Goal: Transaction & Acquisition: Purchase product/service

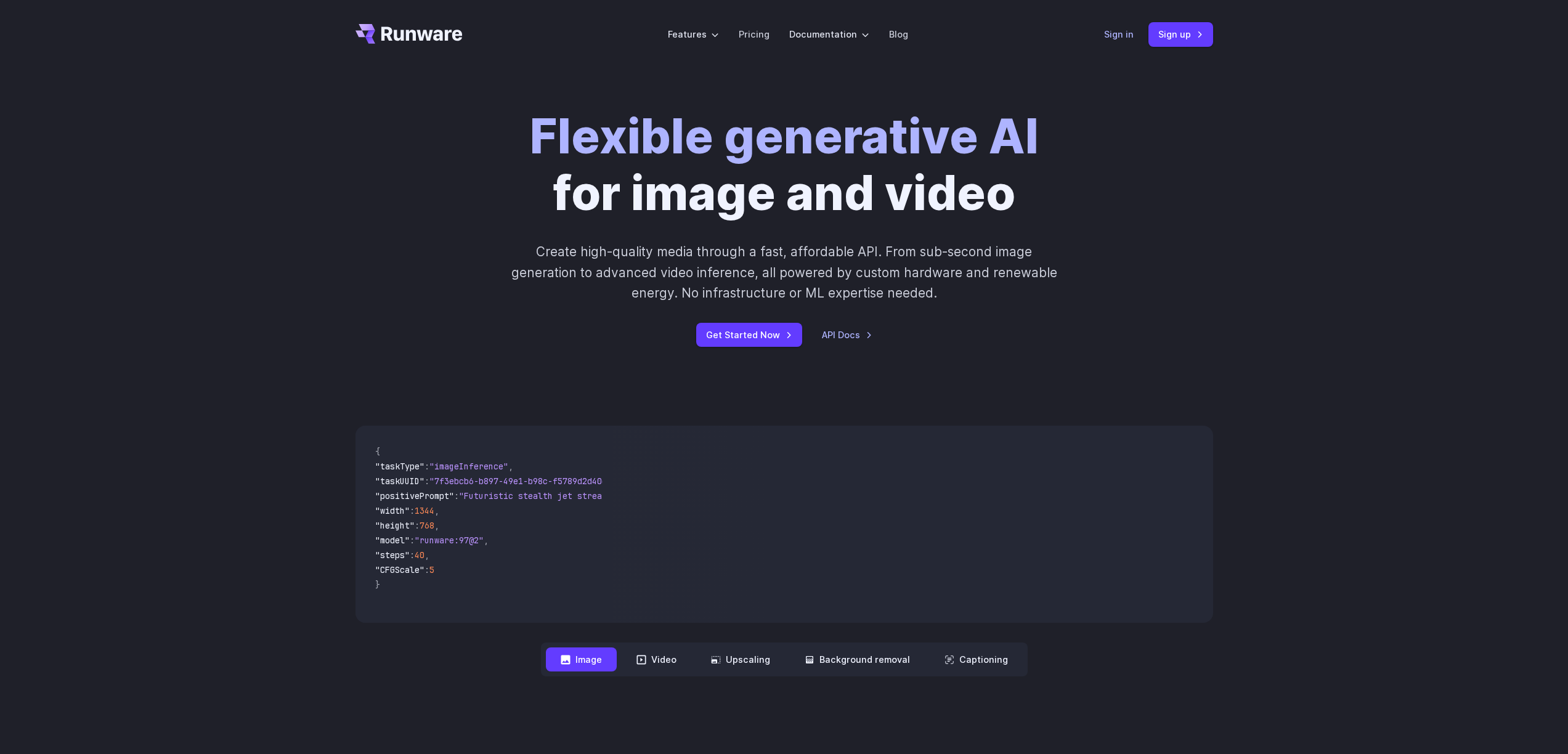
click at [1122, 33] on link "Sign in" at bounding box center [1119, 34] width 30 height 14
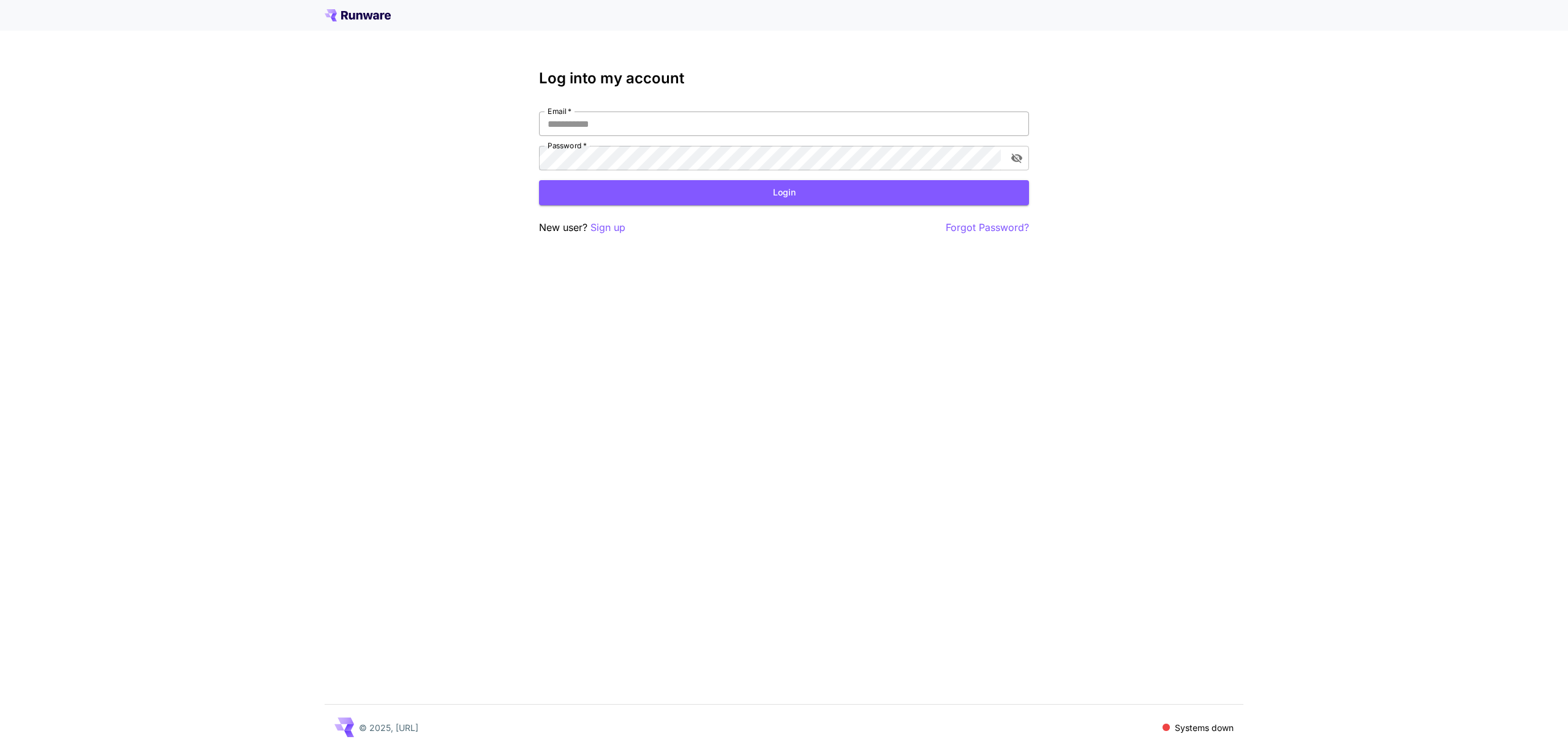
click at [626, 131] on input "Email   *" at bounding box center [783, 123] width 490 height 24
type input "**********"
click at [669, 185] on button "Login" at bounding box center [783, 192] width 490 height 25
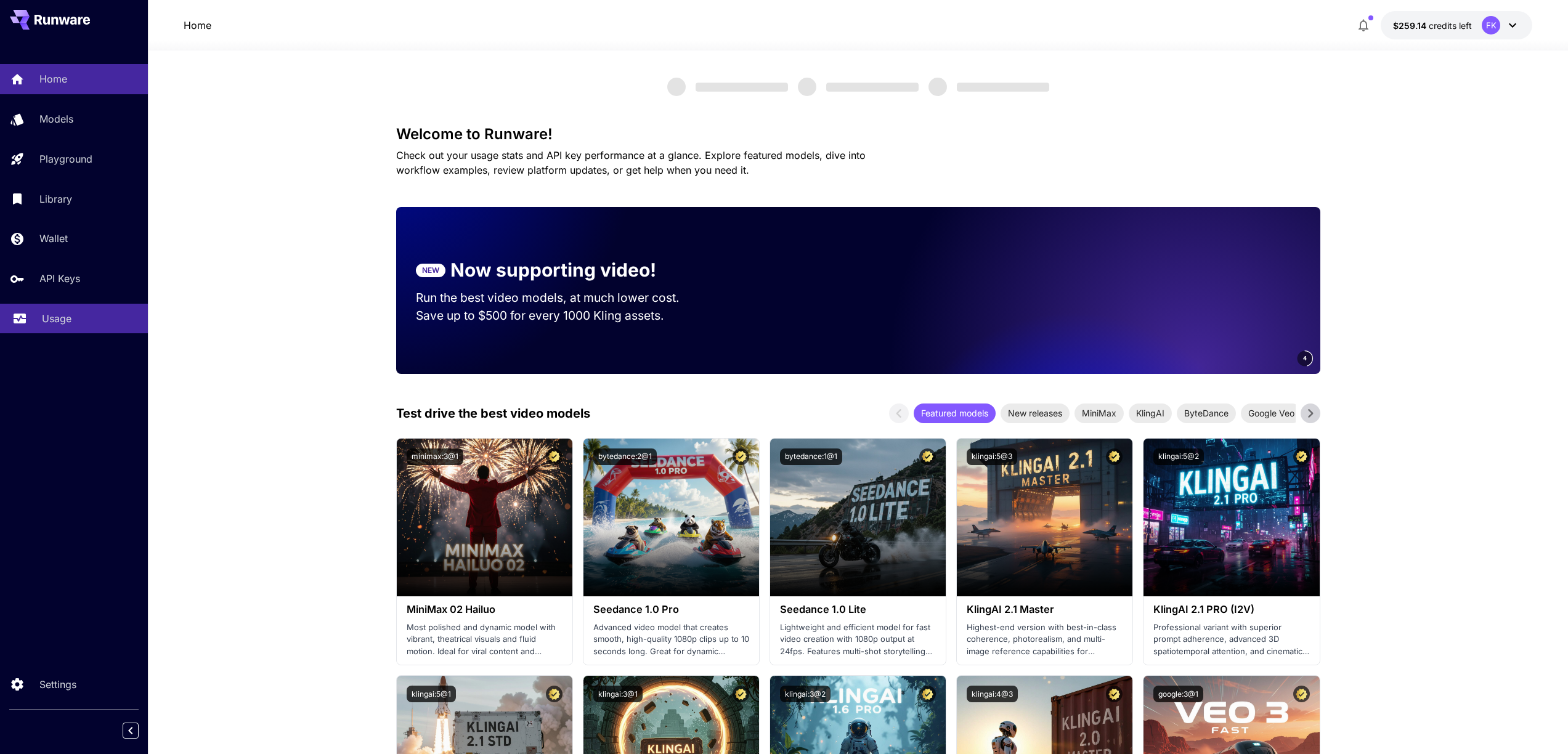
click at [42, 316] on p "Usage" at bounding box center [57, 319] width 30 height 15
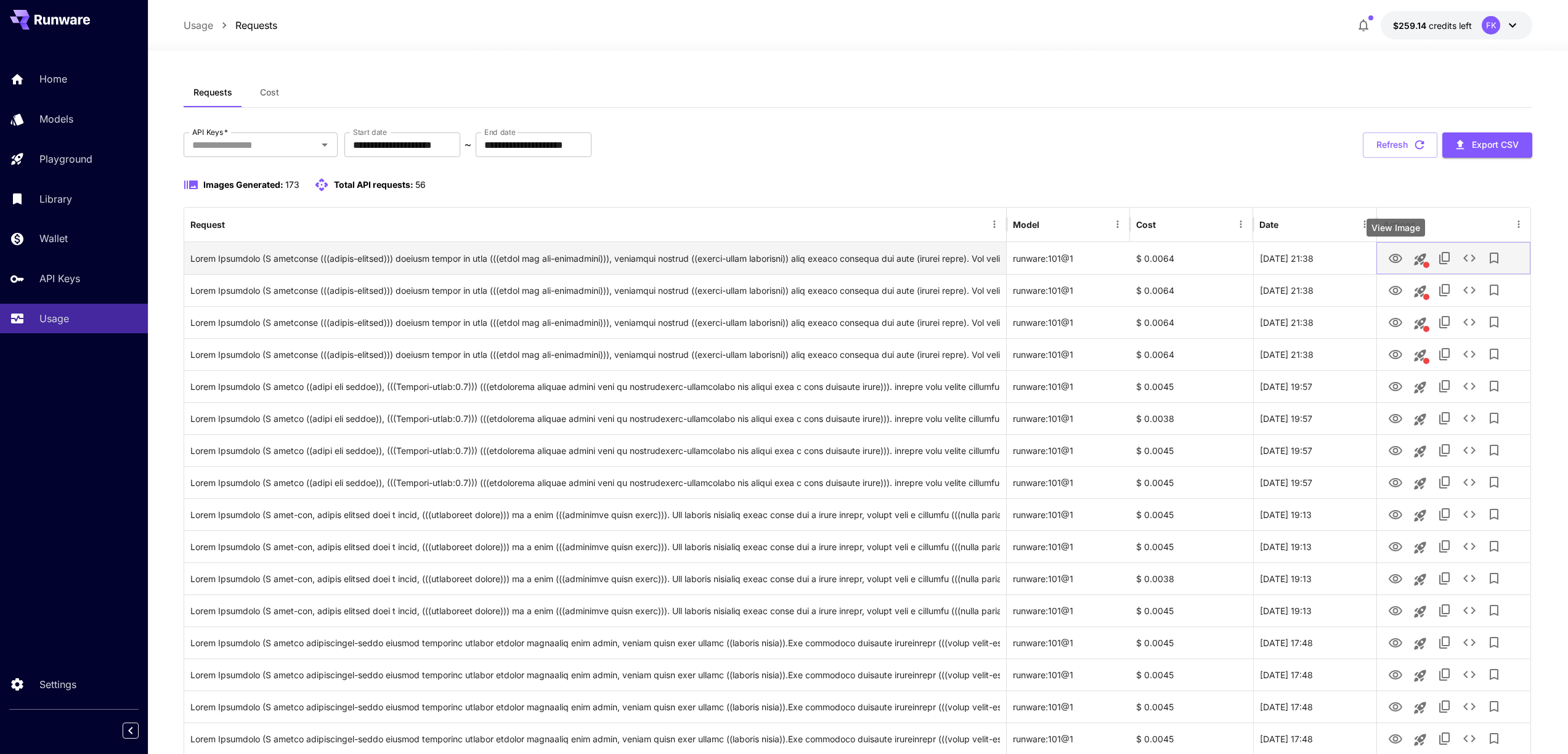
click at [1392, 260] on icon "View Image" at bounding box center [1396, 258] width 14 height 9
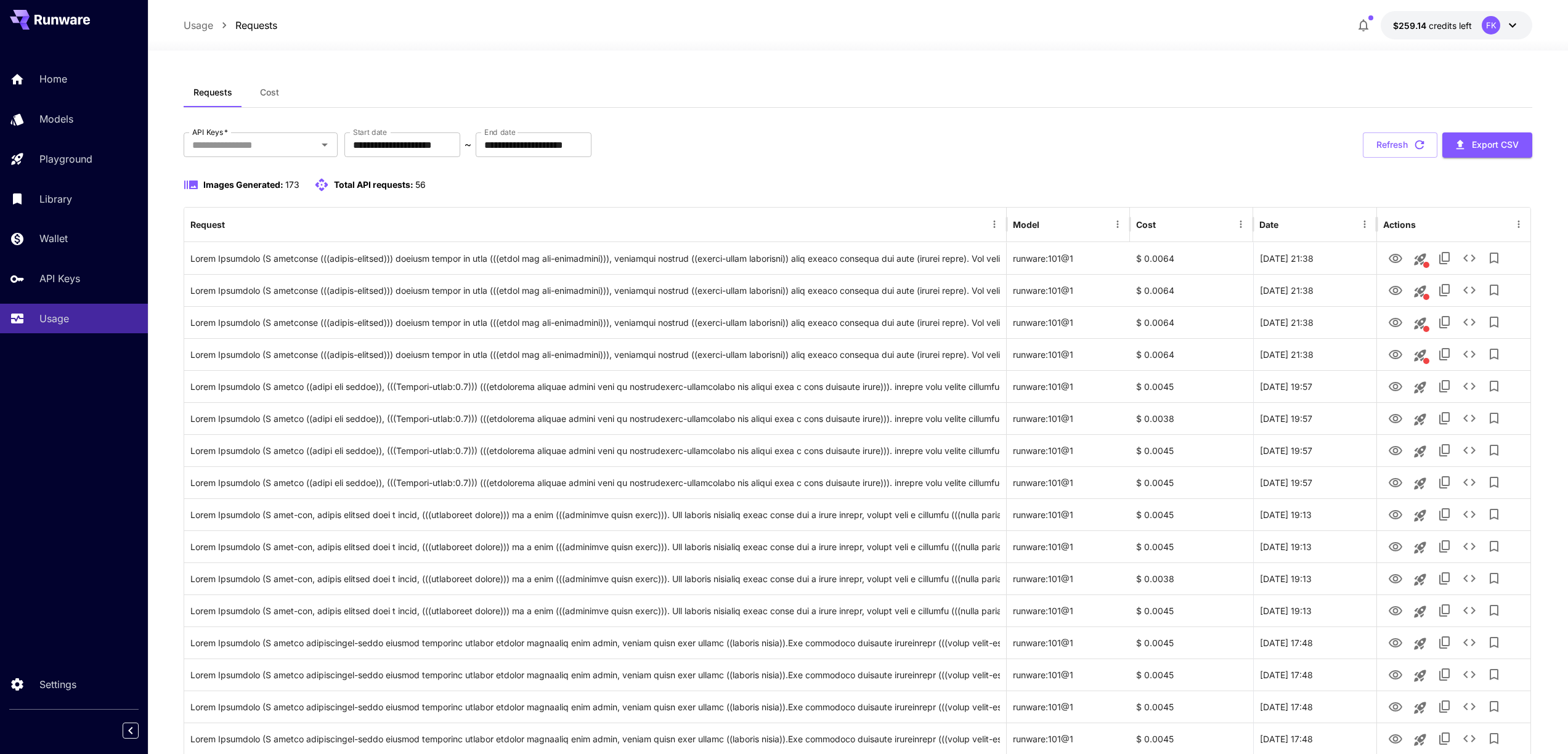
click at [50, 242] on p "Wallet" at bounding box center [56, 239] width 28 height 15
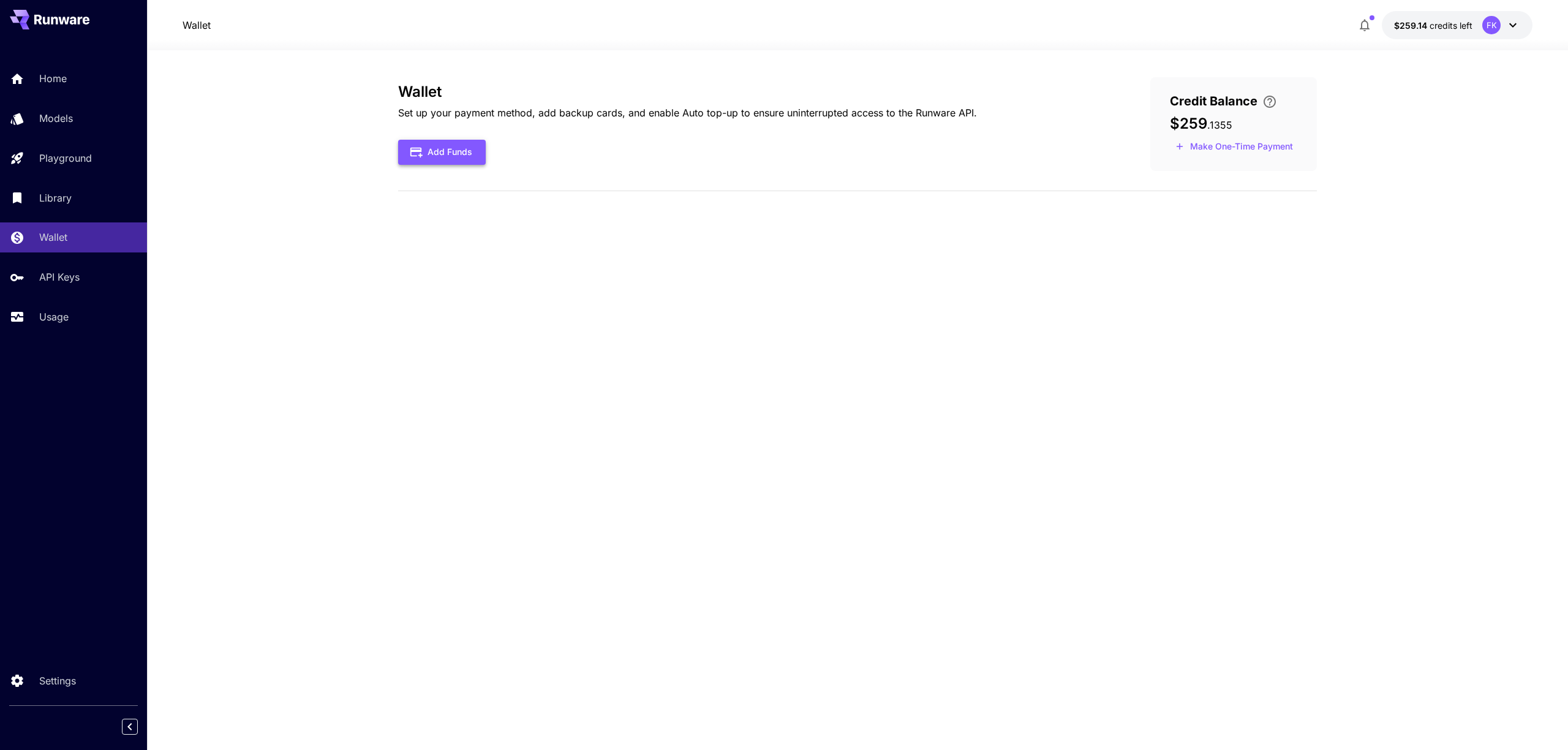
click at [443, 148] on button "Add Funds" at bounding box center [442, 152] width 88 height 25
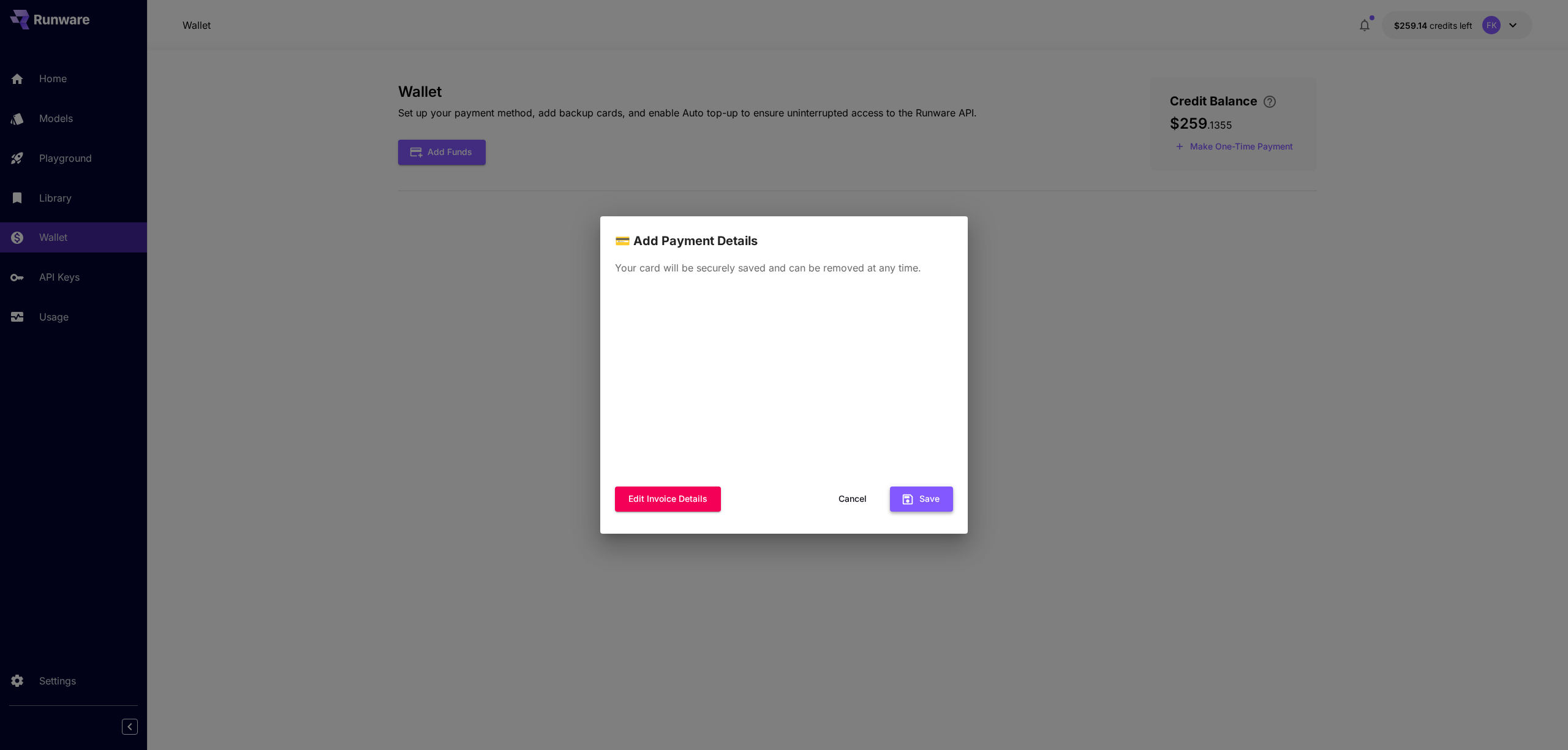
click at [909, 502] on icon "button" at bounding box center [907, 499] width 13 height 13
click at [821, 500] on div "Edit invoice details Cancel Save" at bounding box center [783, 498] width 338 height 25
click at [851, 500] on button "Cancel" at bounding box center [853, 498] width 55 height 25
